Goal: Task Accomplishment & Management: Manage account settings

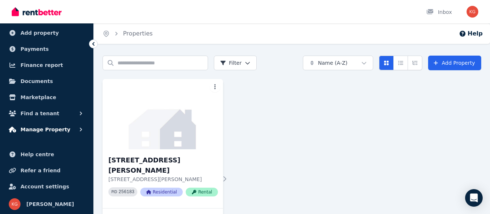
scroll to position [39, 0]
click at [44, 81] on span "Documents" at bounding box center [37, 81] width 33 height 9
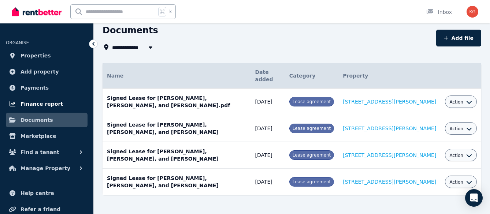
click at [27, 102] on span "Finance report" at bounding box center [42, 104] width 43 height 9
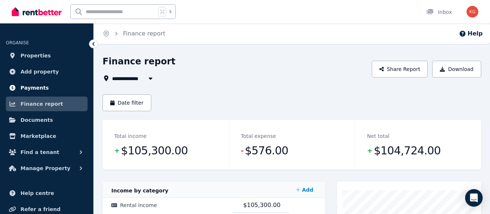
click at [38, 86] on span "Payments" at bounding box center [35, 88] width 28 height 9
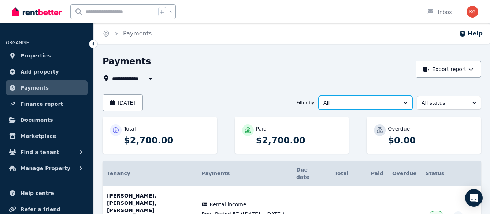
click at [404, 104] on button "All" at bounding box center [366, 103] width 94 height 14
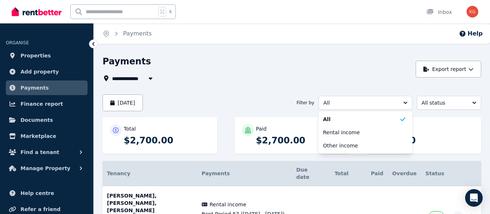
click at [383, 76] on div "**********" at bounding box center [257, 78] width 309 height 9
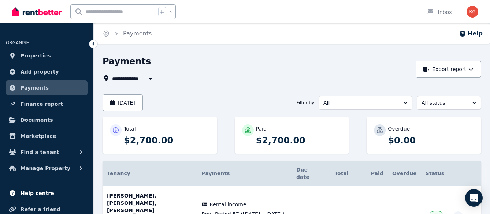
click at [42, 195] on span "Help centre" at bounding box center [38, 193] width 34 height 9
